Goal: Transaction & Acquisition: Purchase product/service

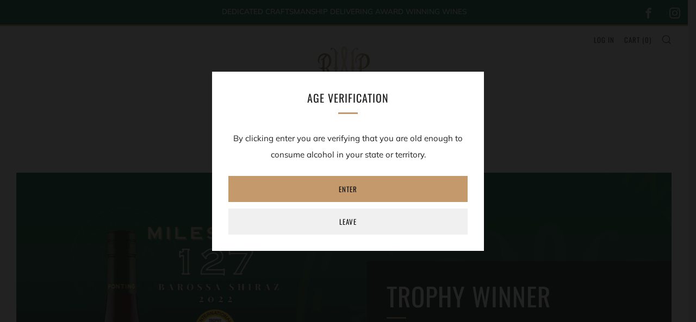
click at [443, 263] on div "Age verification By clicking enter you are verifying that you are old enough to…" at bounding box center [348, 161] width 696 height 322
click at [444, 263] on div "Age verification By clicking enter you are verifying that you are old enough to…" at bounding box center [348, 161] width 696 height 322
click at [444, 264] on div "Age verification By clicking enter you are verifying that you are old enough to…" at bounding box center [348, 161] width 696 height 322
click at [444, 265] on div "Age verification By clicking enter you are verifying that you are old enough to…" at bounding box center [348, 161] width 696 height 322
click at [445, 266] on div "Age verification By clicking enter you are verifying that you are old enough to…" at bounding box center [348, 161] width 696 height 322
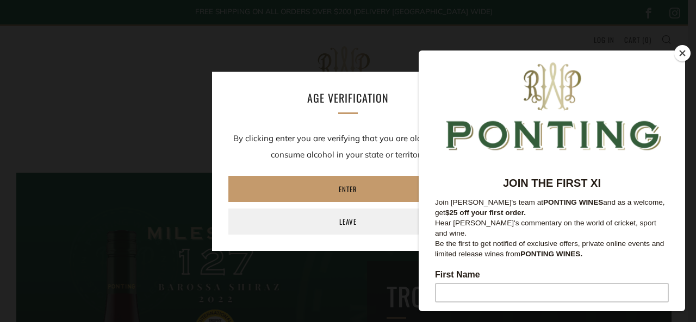
drag, startPoint x: 684, startPoint y: 52, endPoint x: 7, endPoint y: 48, distance: 676.8
click at [684, 52] on button "Close" at bounding box center [682, 53] width 16 height 16
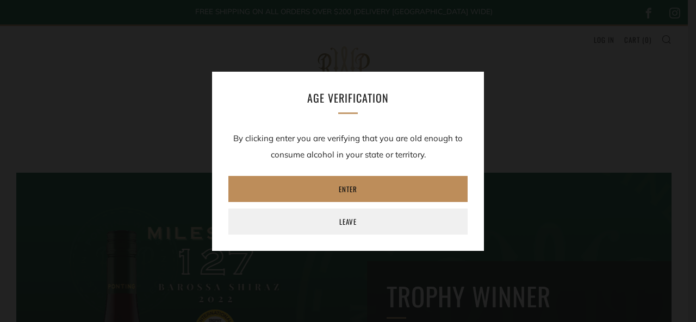
click at [351, 190] on link "Enter" at bounding box center [347, 189] width 239 height 26
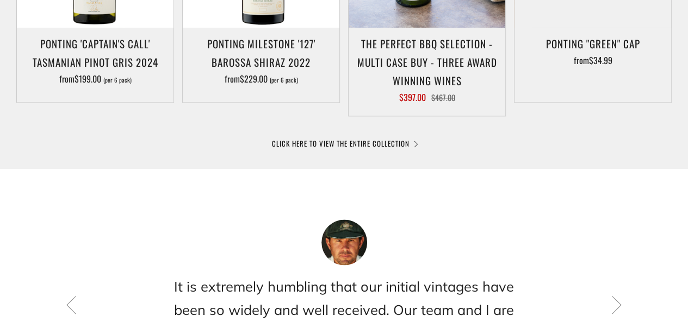
scroll to position [761, 0]
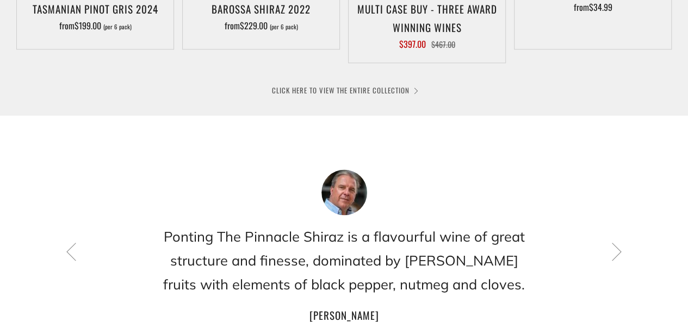
click at [374, 89] on link "CLICK HERE TO VIEW THE ENTIRE COLLECTION" at bounding box center [344, 90] width 145 height 11
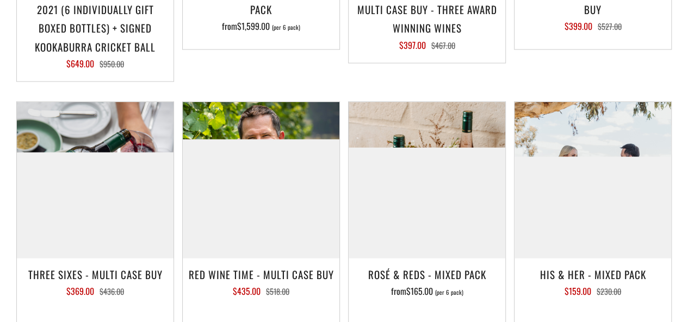
scroll to position [1250, 0]
